Goal: Task Accomplishment & Management: Manage account settings

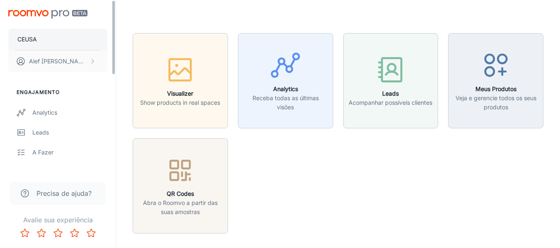
click at [70, 45] on button "CEUSA" at bounding box center [57, 40] width 99 height 22
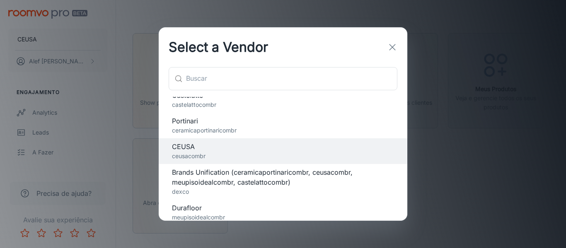
scroll to position [14, 0]
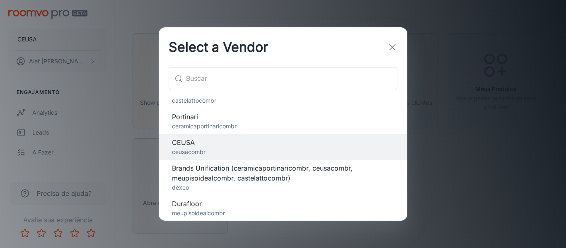
click at [199, 206] on span "Durafloor" at bounding box center [283, 204] width 222 height 10
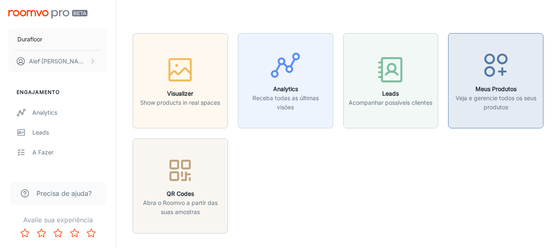
click at [485, 91] on h6 "Meus Produtos" at bounding box center [496, 89] width 85 height 9
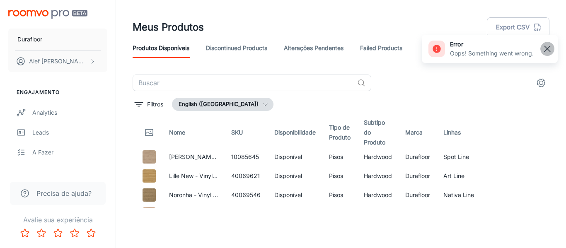
click at [549, 49] on rect "button" at bounding box center [548, 49] width 10 height 10
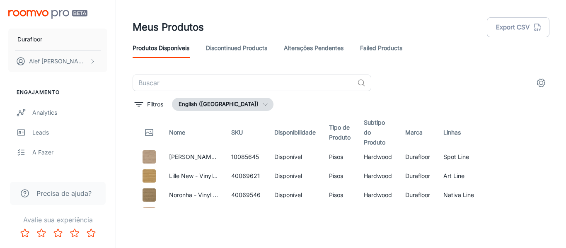
click at [535, 80] on button "settings" at bounding box center [541, 83] width 17 height 17
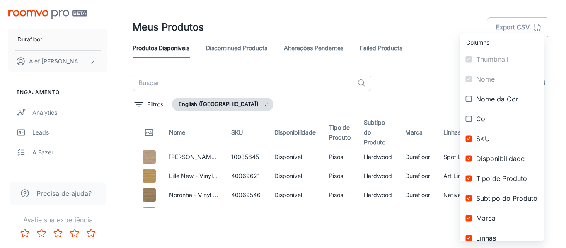
click at [474, 159] on input "checkbox" at bounding box center [469, 158] width 15 height 15
checkbox input "false"
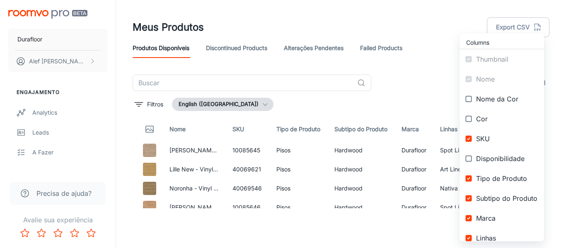
click at [470, 182] on input "checkbox" at bounding box center [469, 178] width 15 height 15
checkbox input "false"
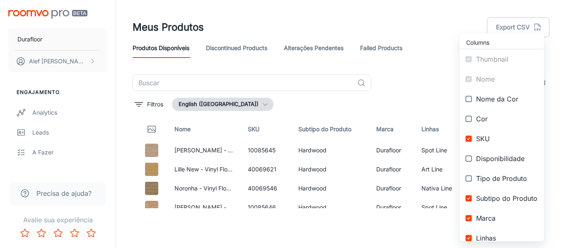
click at [471, 199] on input "checkbox" at bounding box center [469, 198] width 15 height 15
checkbox input "false"
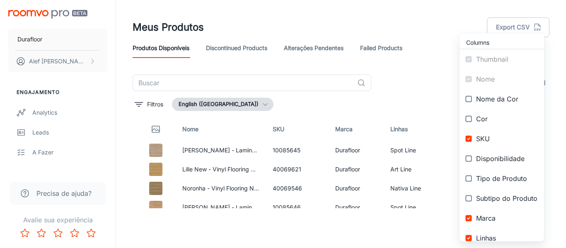
click at [469, 216] on input "checkbox" at bounding box center [469, 218] width 15 height 15
checkbox input "false"
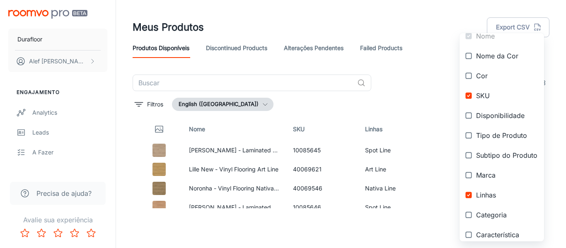
scroll to position [83, 0]
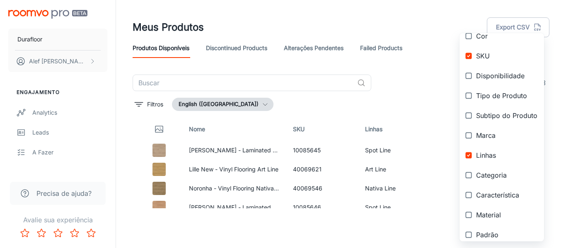
click at [469, 153] on input "checkbox" at bounding box center [469, 155] width 15 height 15
checkbox input "false"
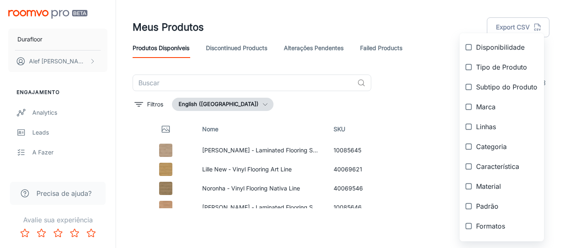
scroll to position [0, 0]
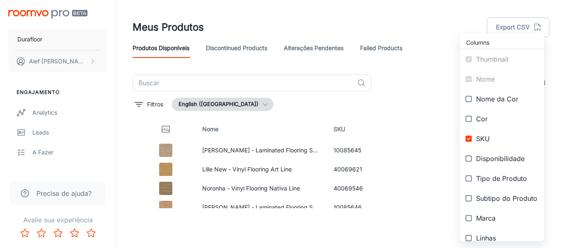
click at [434, 10] on div at bounding box center [283, 124] width 566 height 248
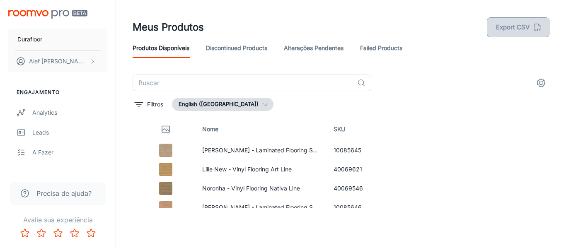
click at [516, 24] on button "Export CSV" at bounding box center [518, 27] width 63 height 20
